Goal: Contribute content: Contribute content

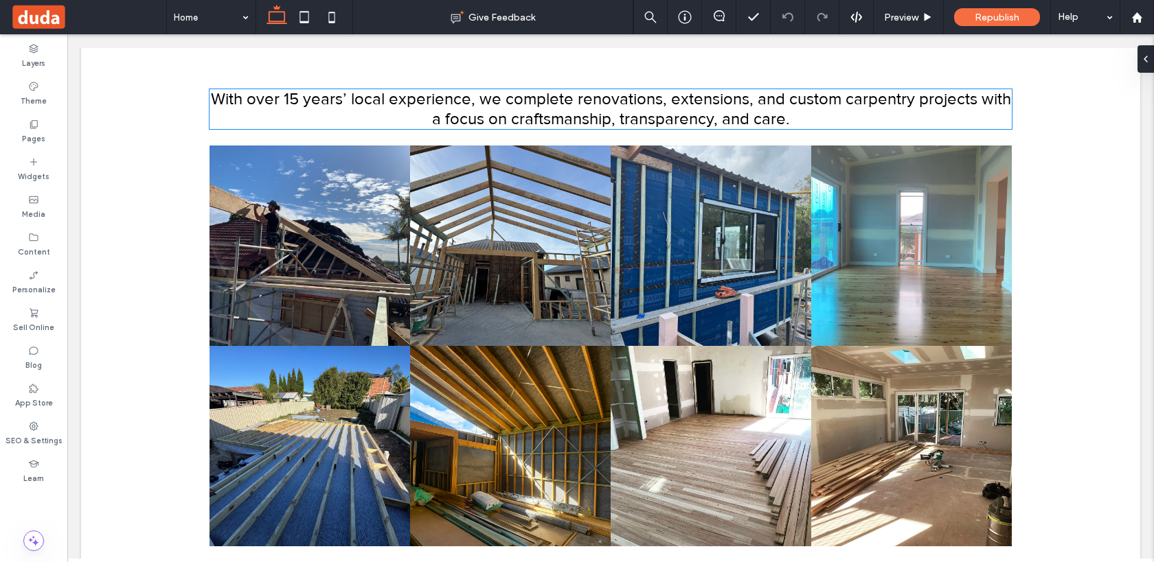
scroll to position [242, 0]
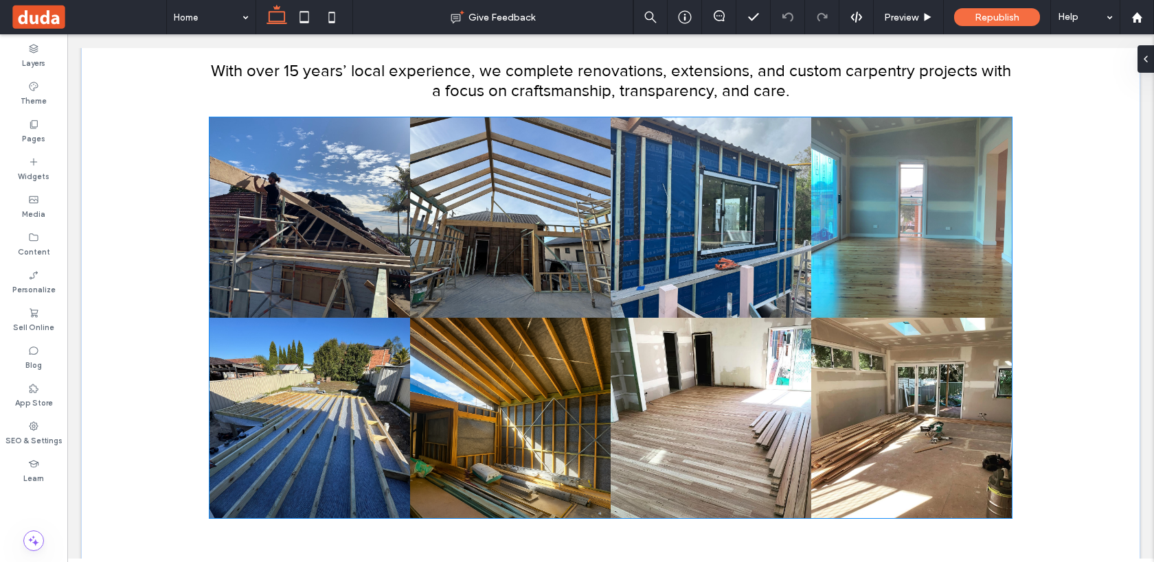
click at [880, 356] on link at bounding box center [911, 418] width 201 height 201
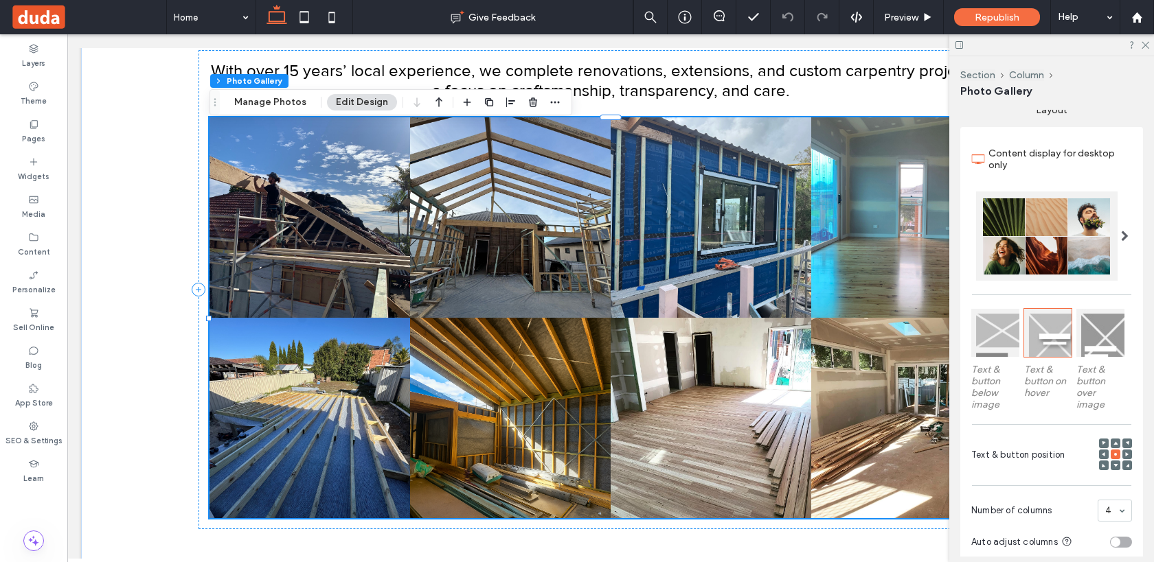
scroll to position [266, 0]
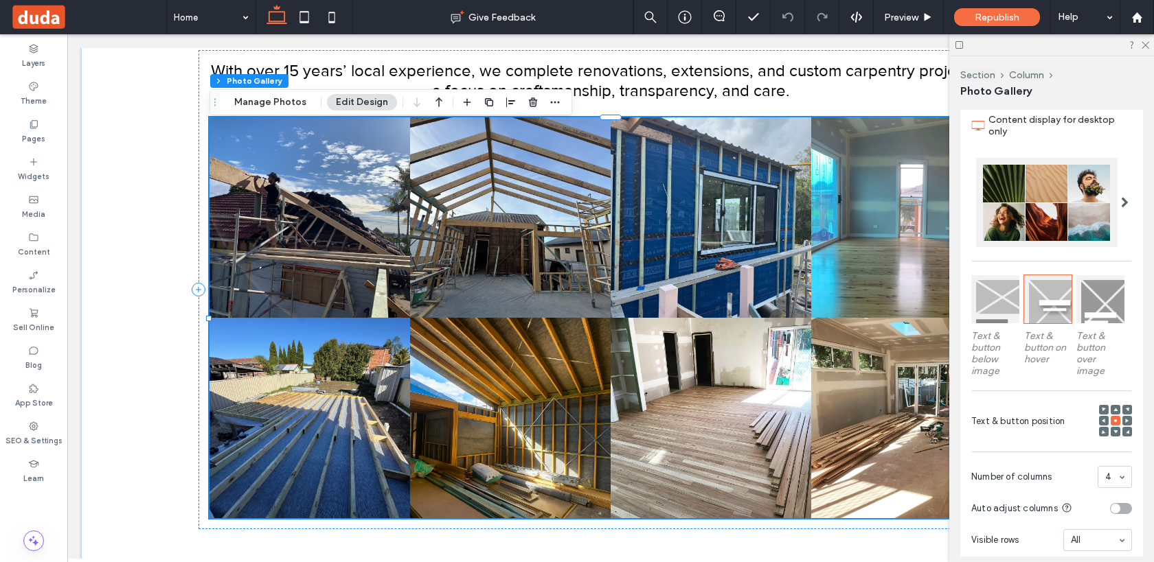
click at [774, 376] on link at bounding box center [711, 418] width 201 height 201
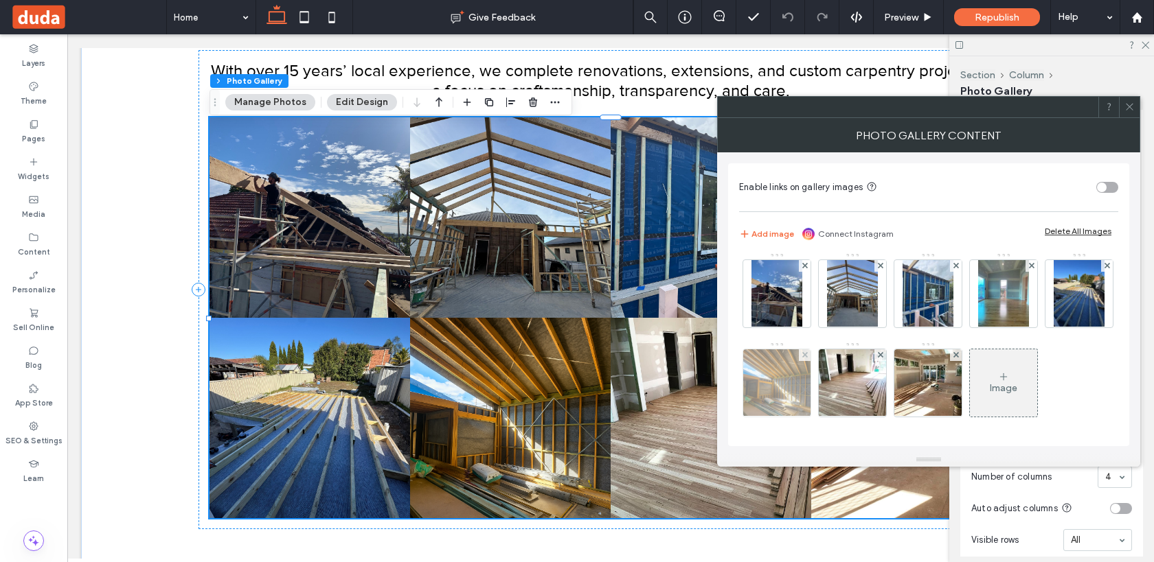
scroll to position [93, 0]
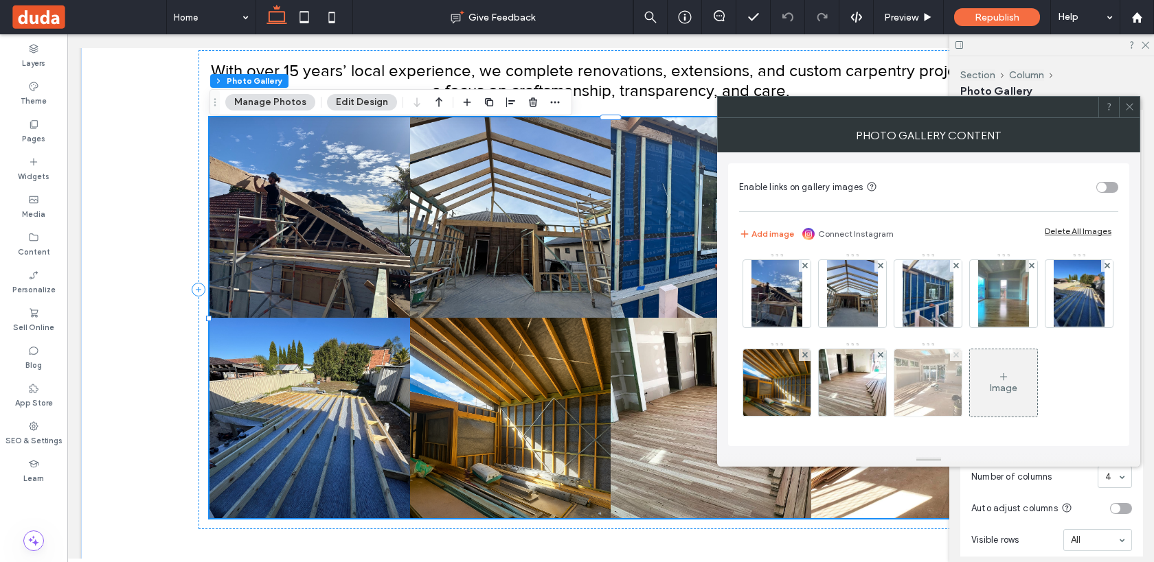
click at [958, 352] on use at bounding box center [955, 354] width 5 height 5
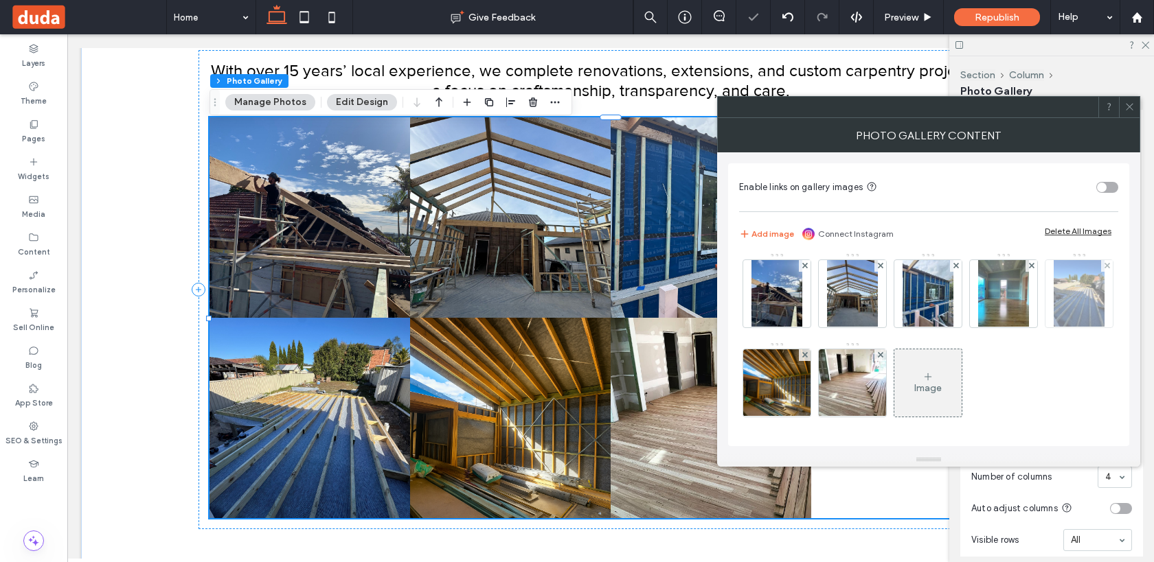
click at [1045, 328] on div at bounding box center [1078, 293] width 67 height 67
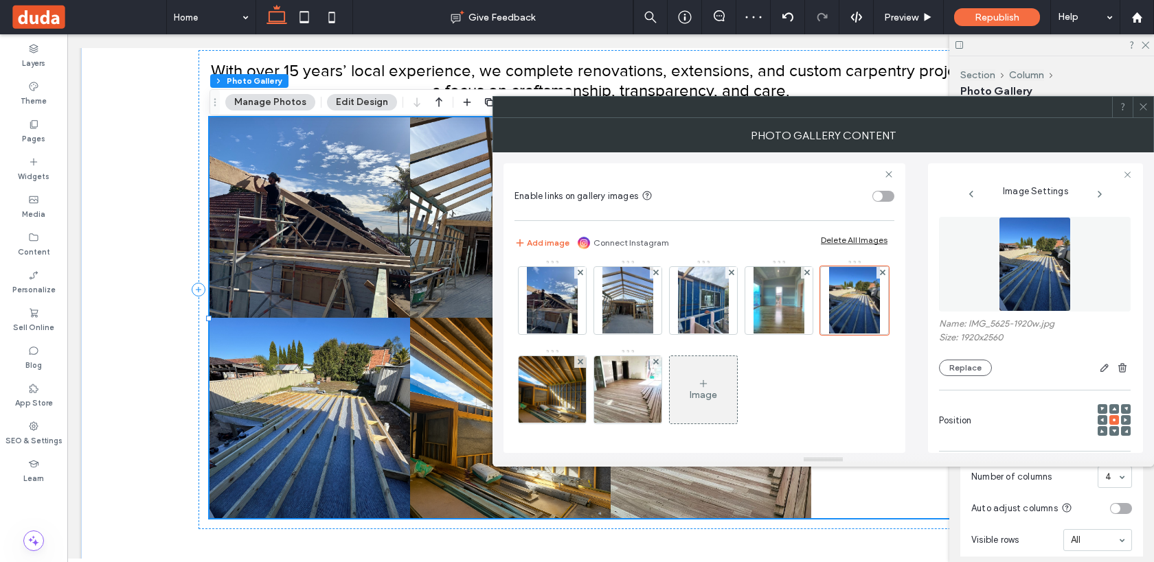
click at [737, 389] on div "Image" at bounding box center [703, 390] width 67 height 65
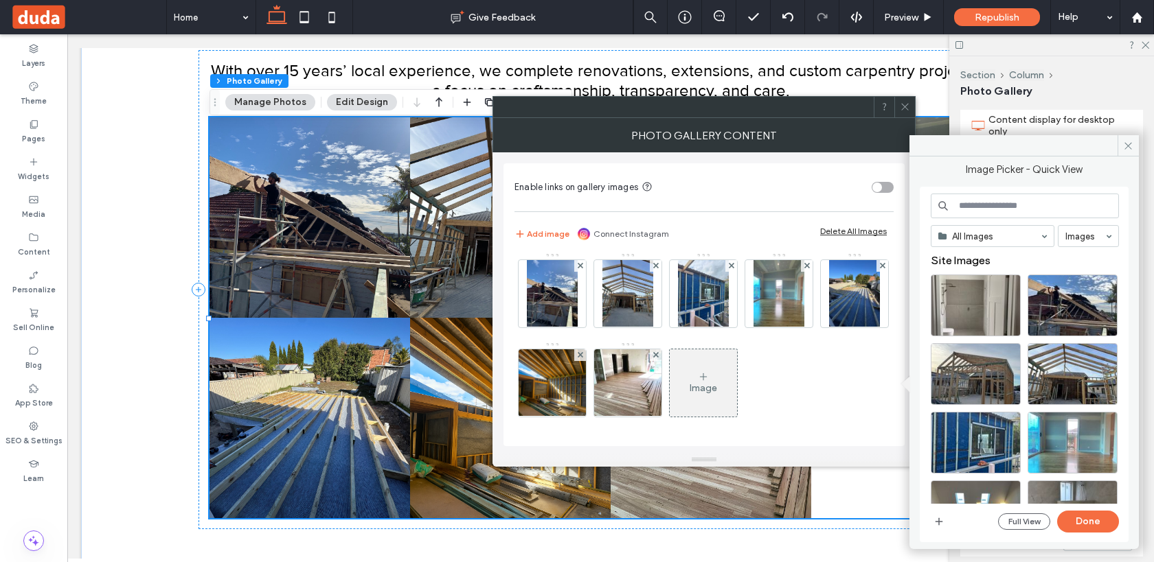
click at [737, 389] on div "Image" at bounding box center [703, 383] width 67 height 65
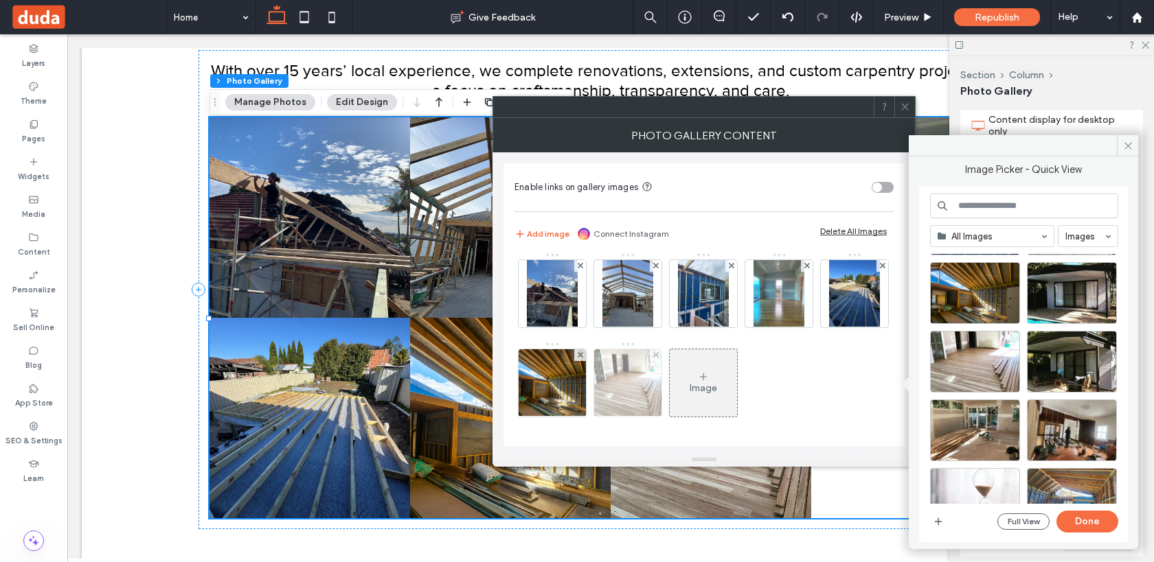
scroll to position [359, 0]
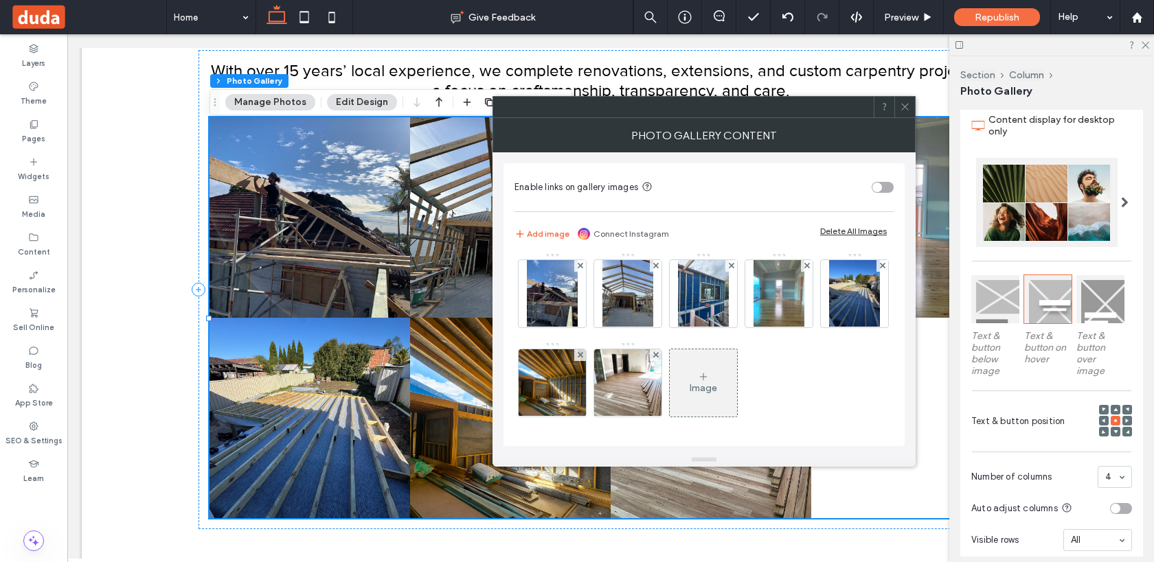
click at [737, 385] on div "Image" at bounding box center [703, 383] width 67 height 65
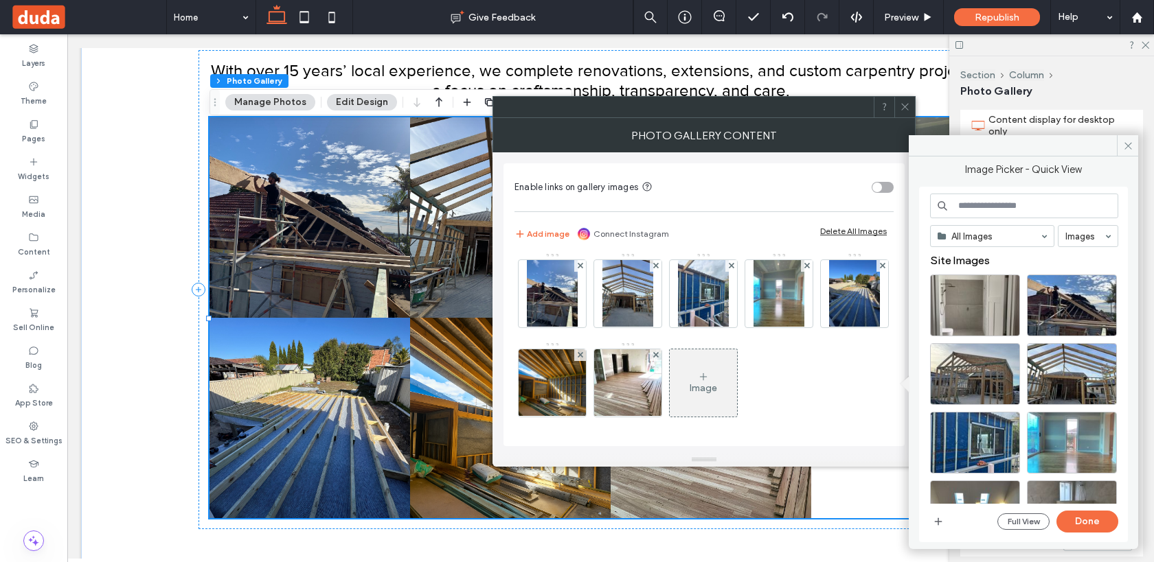
click at [737, 378] on div "Image" at bounding box center [703, 383] width 67 height 65
click at [530, 231] on button "Add image" at bounding box center [541, 234] width 55 height 16
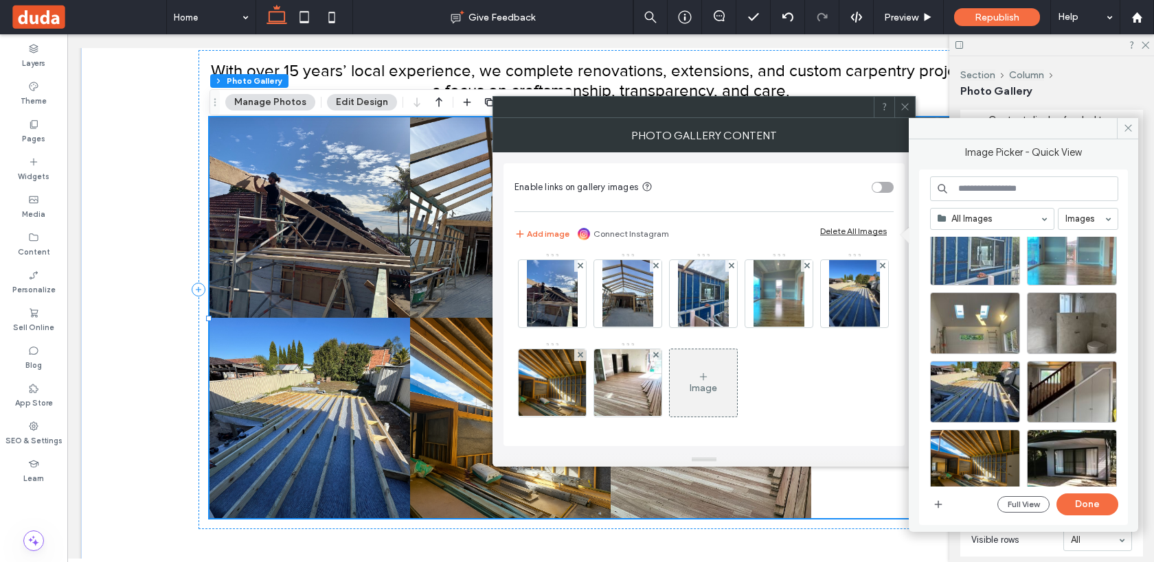
scroll to position [174, 0]
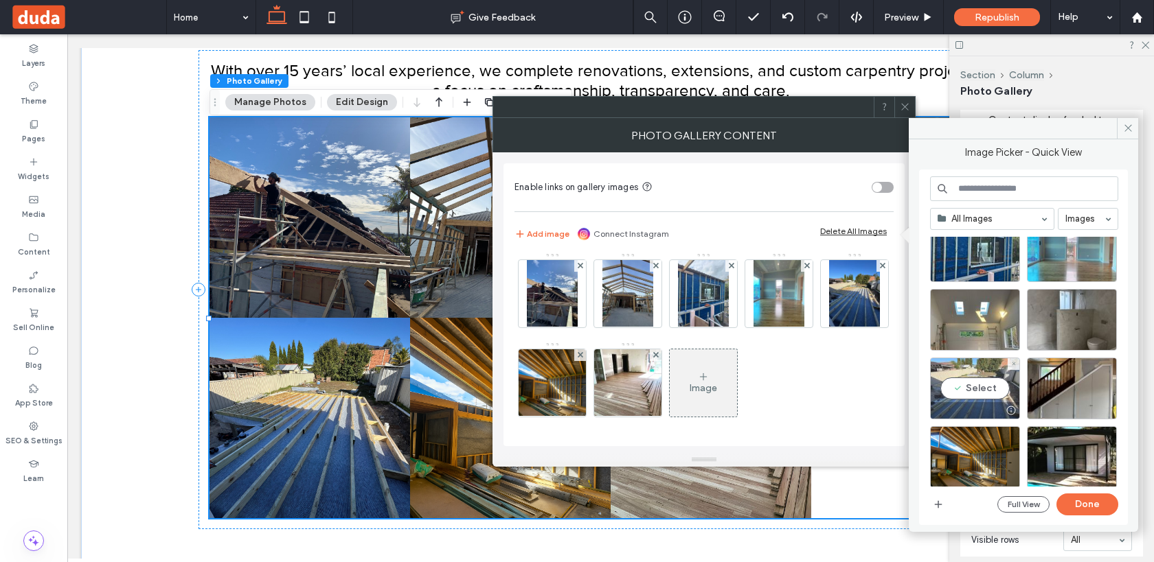
click at [979, 389] on div "Select" at bounding box center [975, 389] width 90 height 62
click at [1087, 512] on button "Done" at bounding box center [1087, 505] width 62 height 22
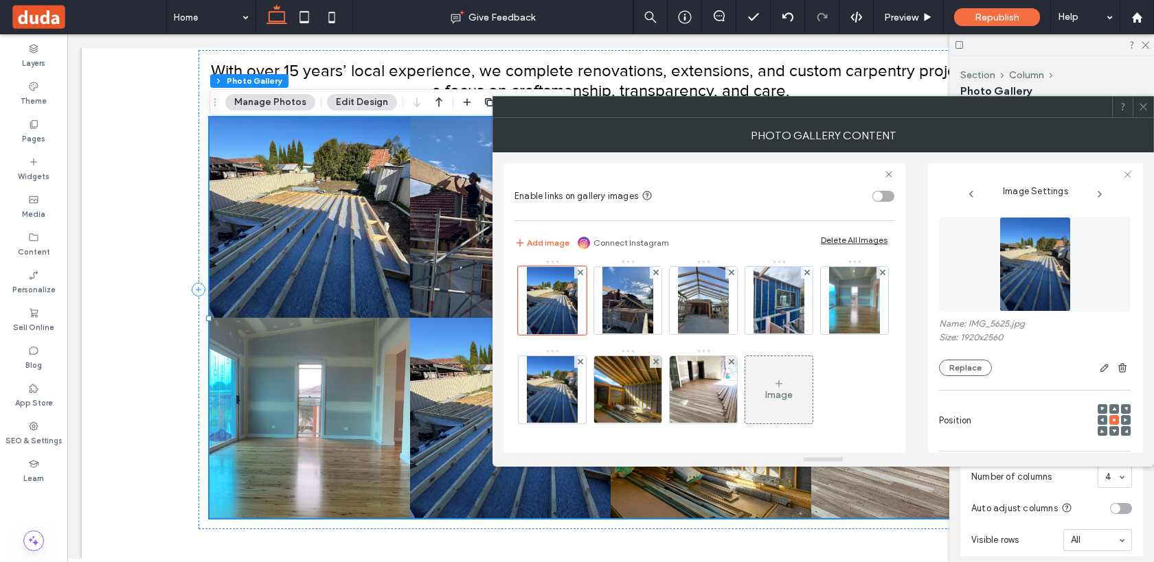
scroll to position [0, 0]
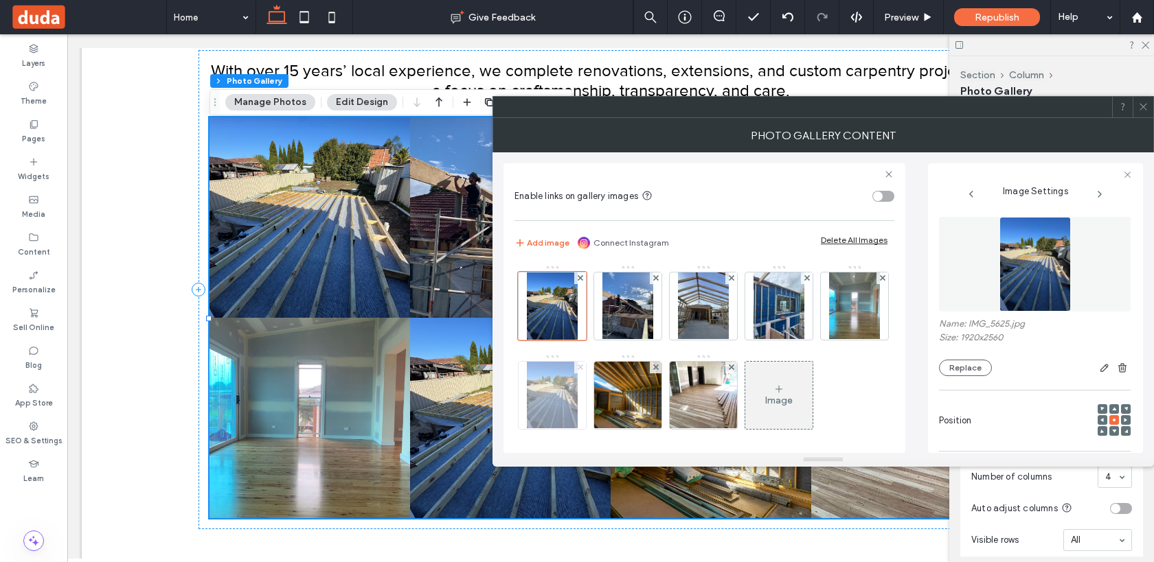
click at [582, 365] on use at bounding box center [579, 367] width 5 height 5
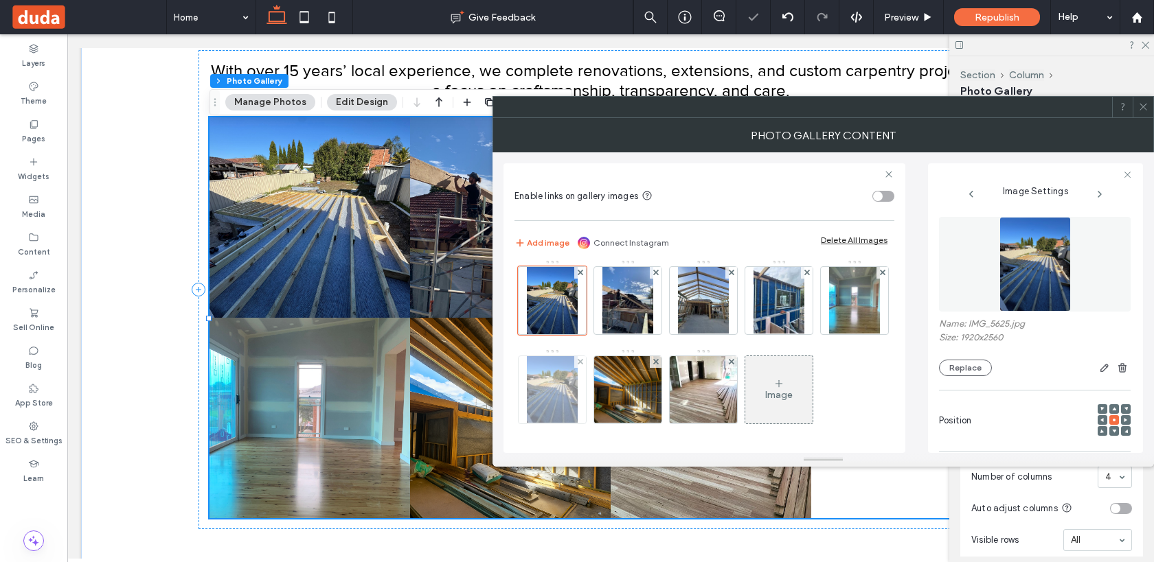
scroll to position [5, 0]
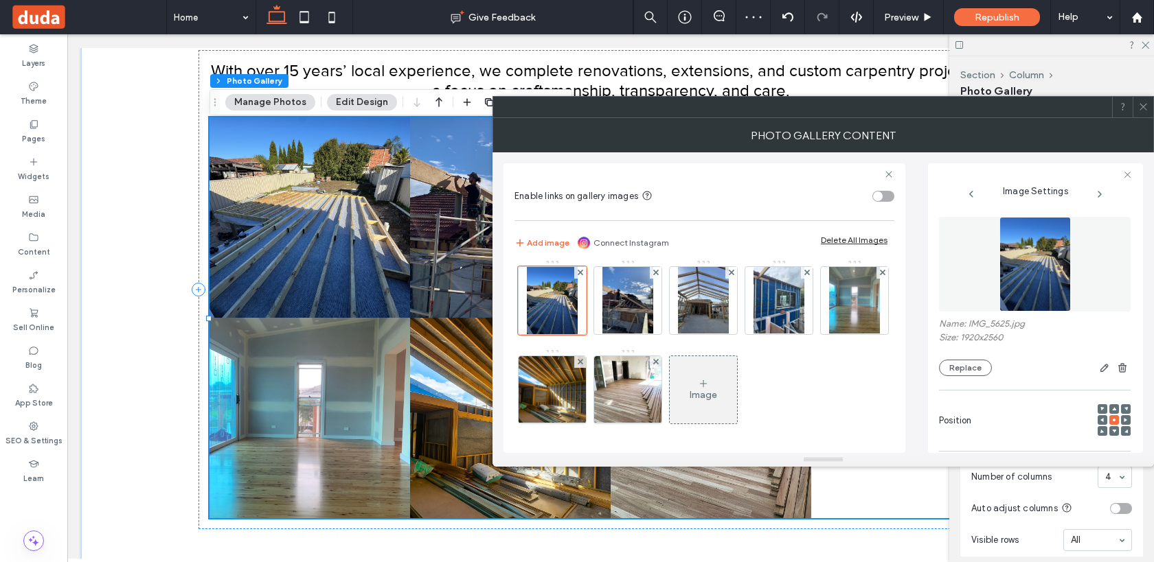
click at [737, 374] on div "Image" at bounding box center [703, 390] width 67 height 65
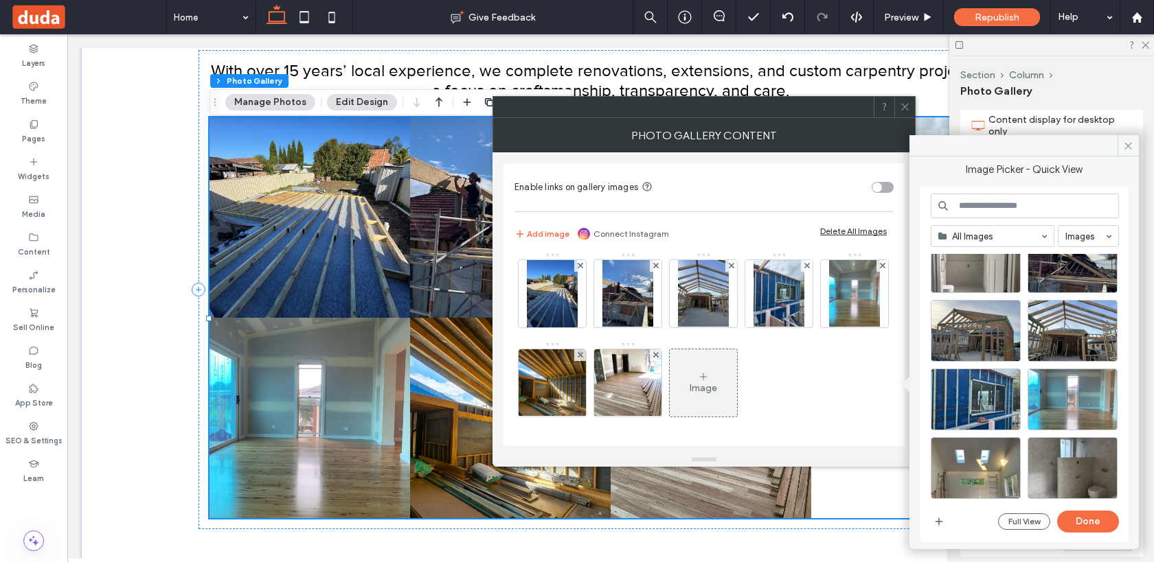
scroll to position [0, 0]
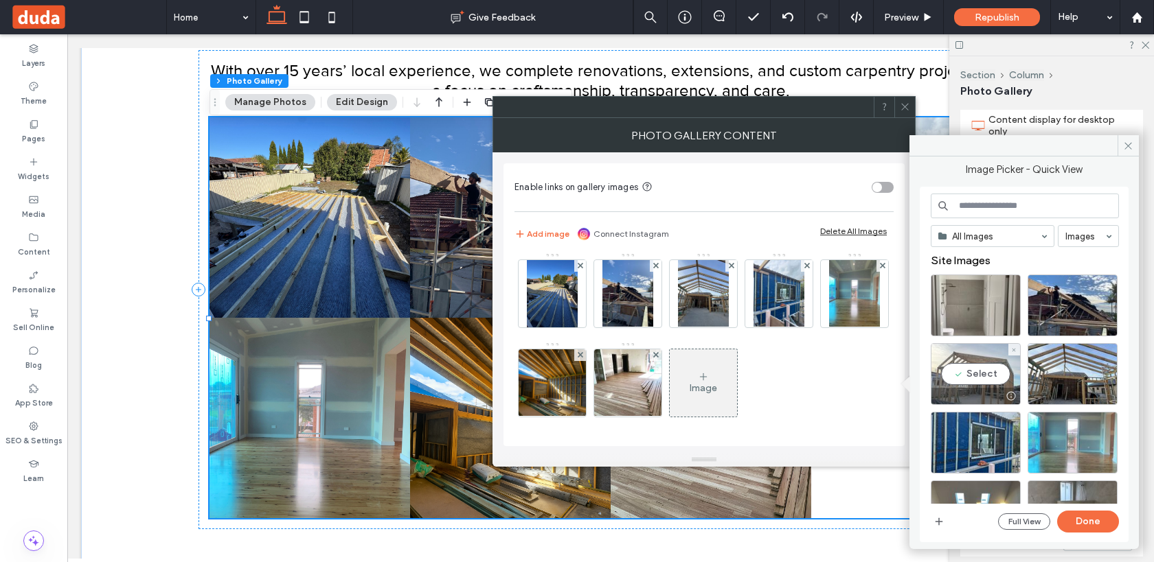
click at [966, 377] on div "Select" at bounding box center [976, 374] width 90 height 62
click at [1095, 527] on button "Done" at bounding box center [1088, 522] width 62 height 22
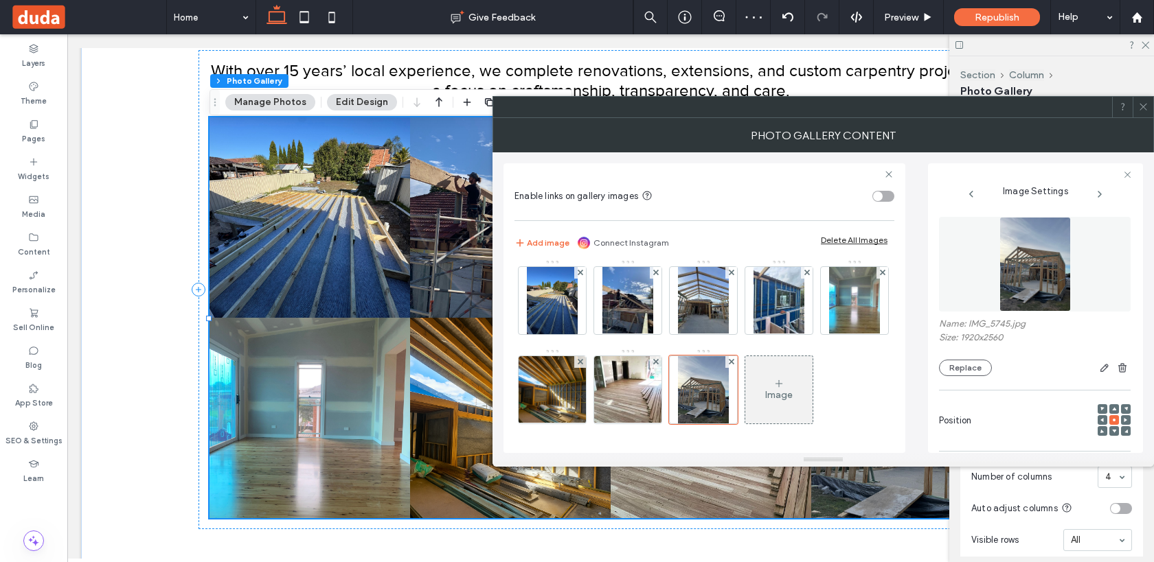
scroll to position [347, 0]
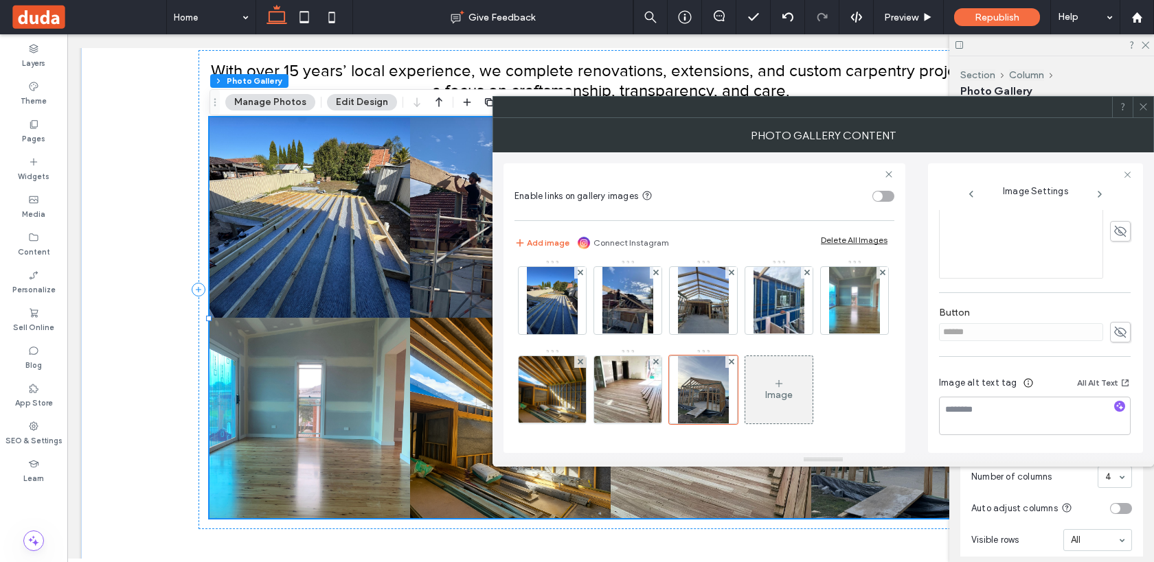
click at [1142, 108] on icon at bounding box center [1143, 107] width 10 height 10
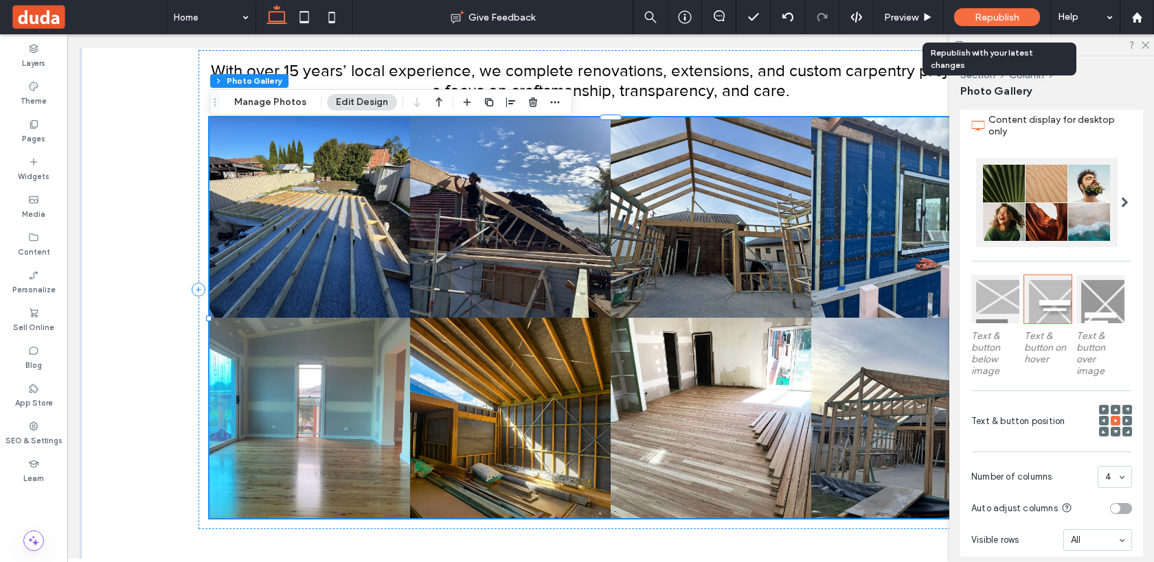
click at [992, 12] on span "Republish" at bounding box center [997, 18] width 45 height 12
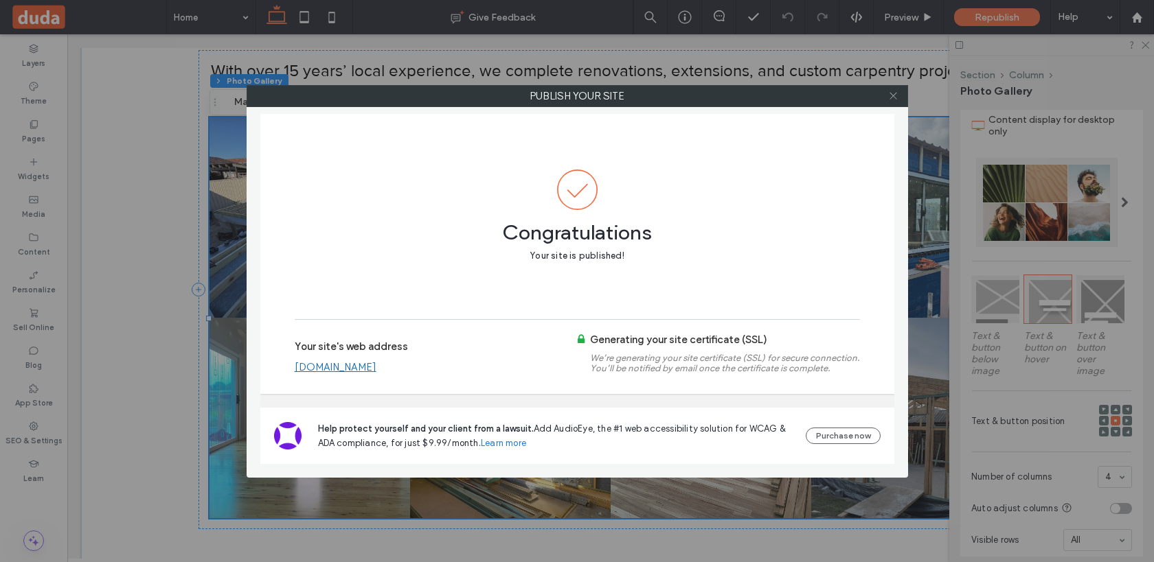
click at [889, 94] on icon at bounding box center [893, 96] width 10 height 10
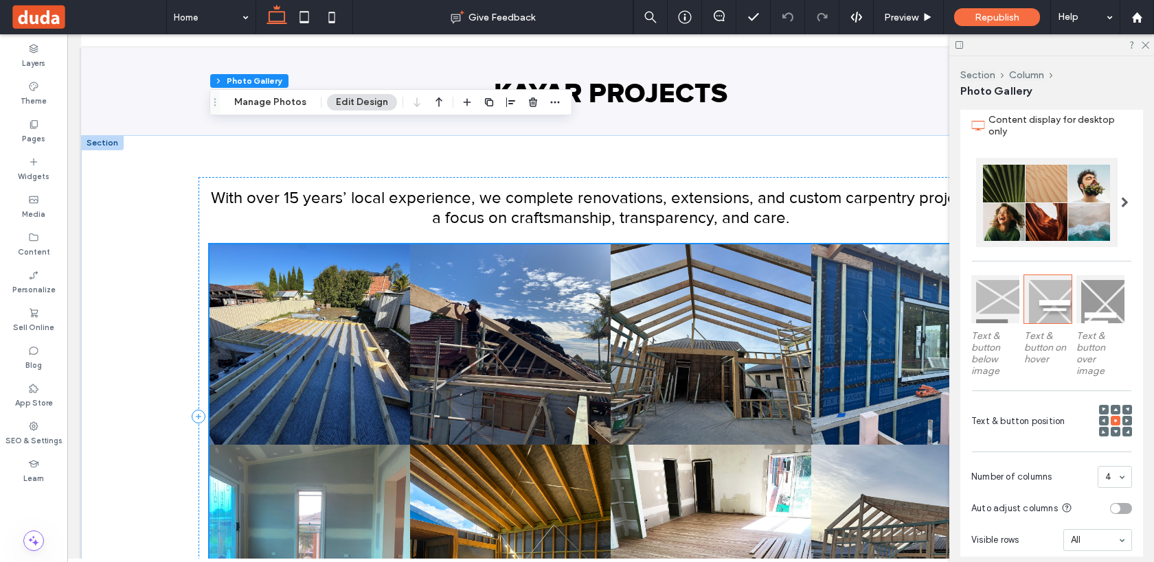
scroll to position [0, 0]
